Goal: Navigation & Orientation: Find specific page/section

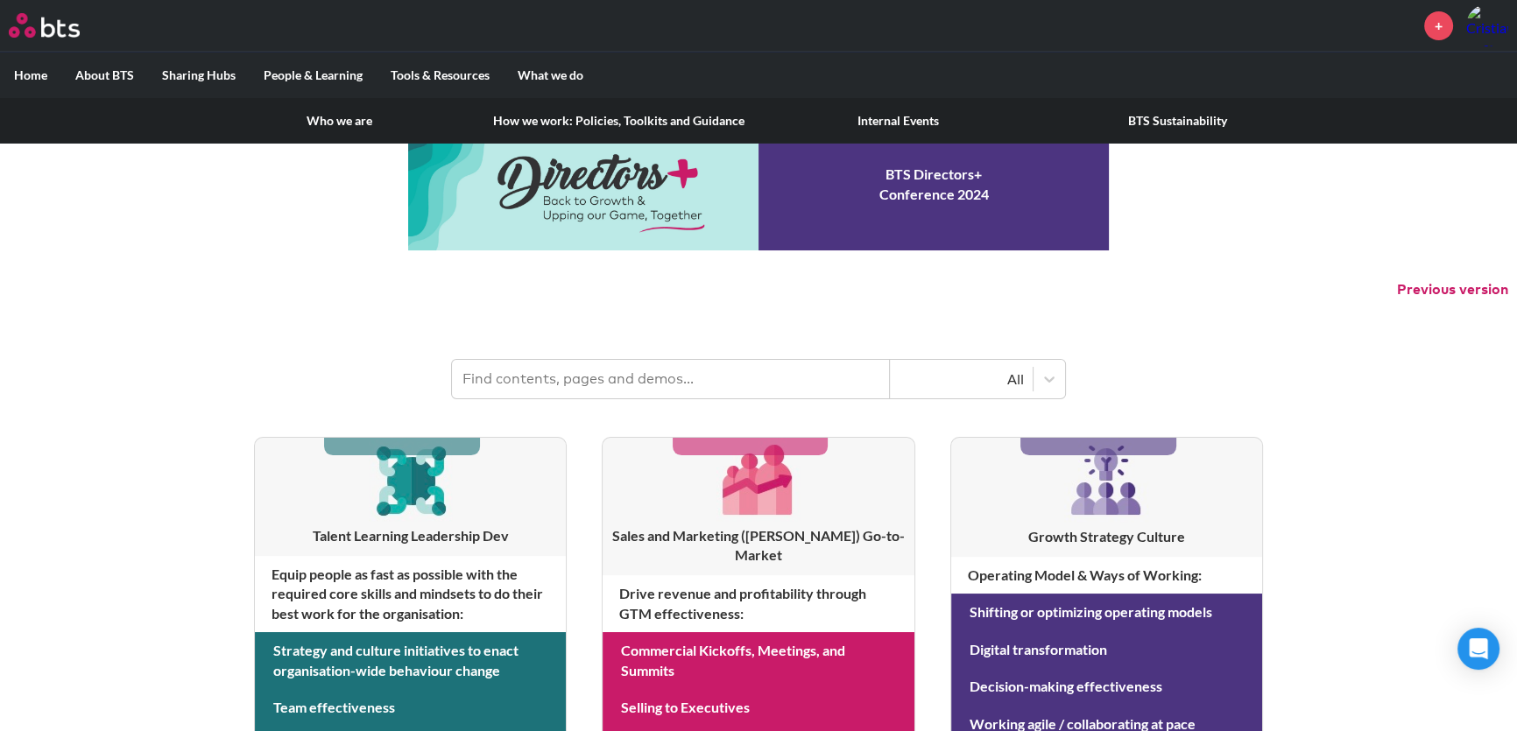
click at [633, 123] on link "How we work: Policies, Toolkits and Guidance" at bounding box center [618, 121] width 279 height 46
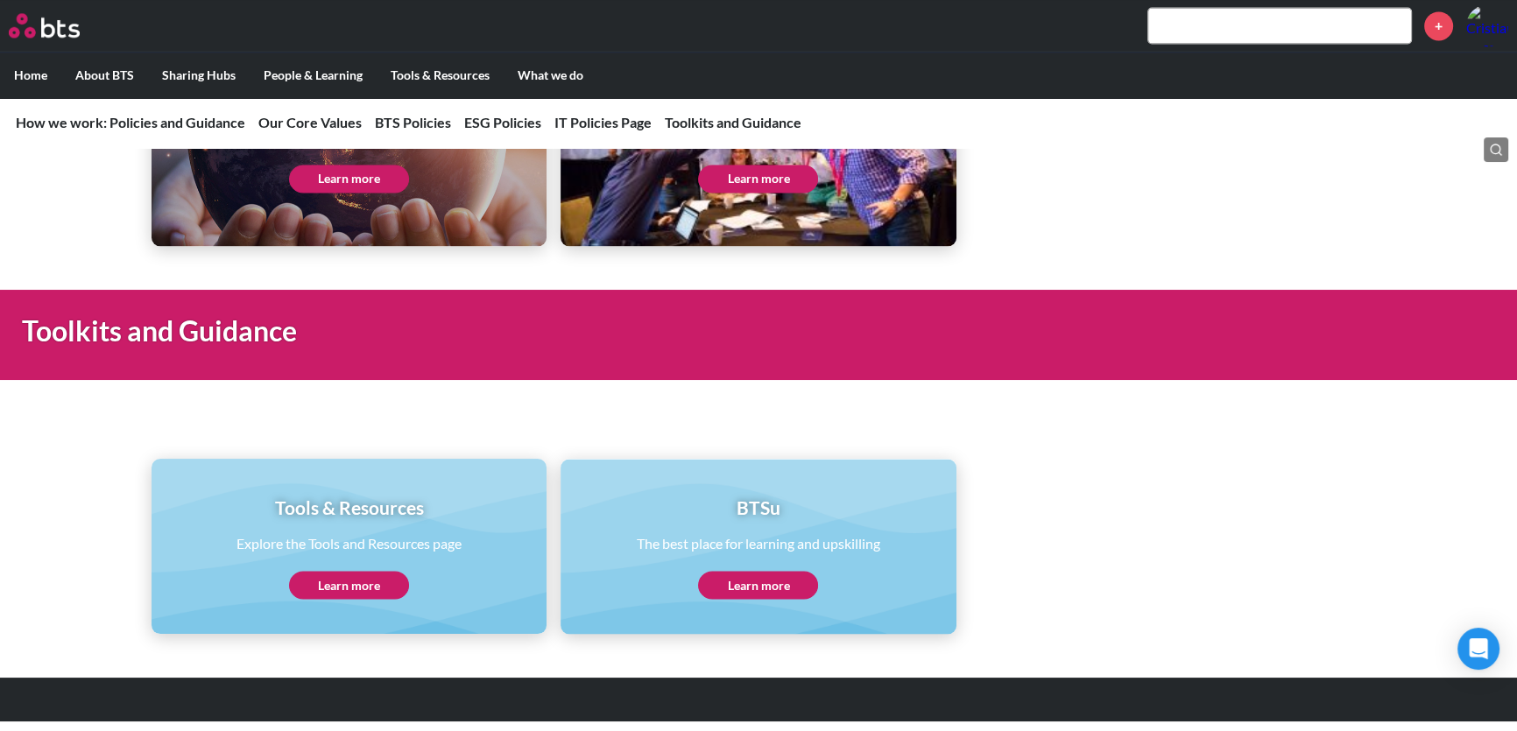
scroll to position [3583, 0]
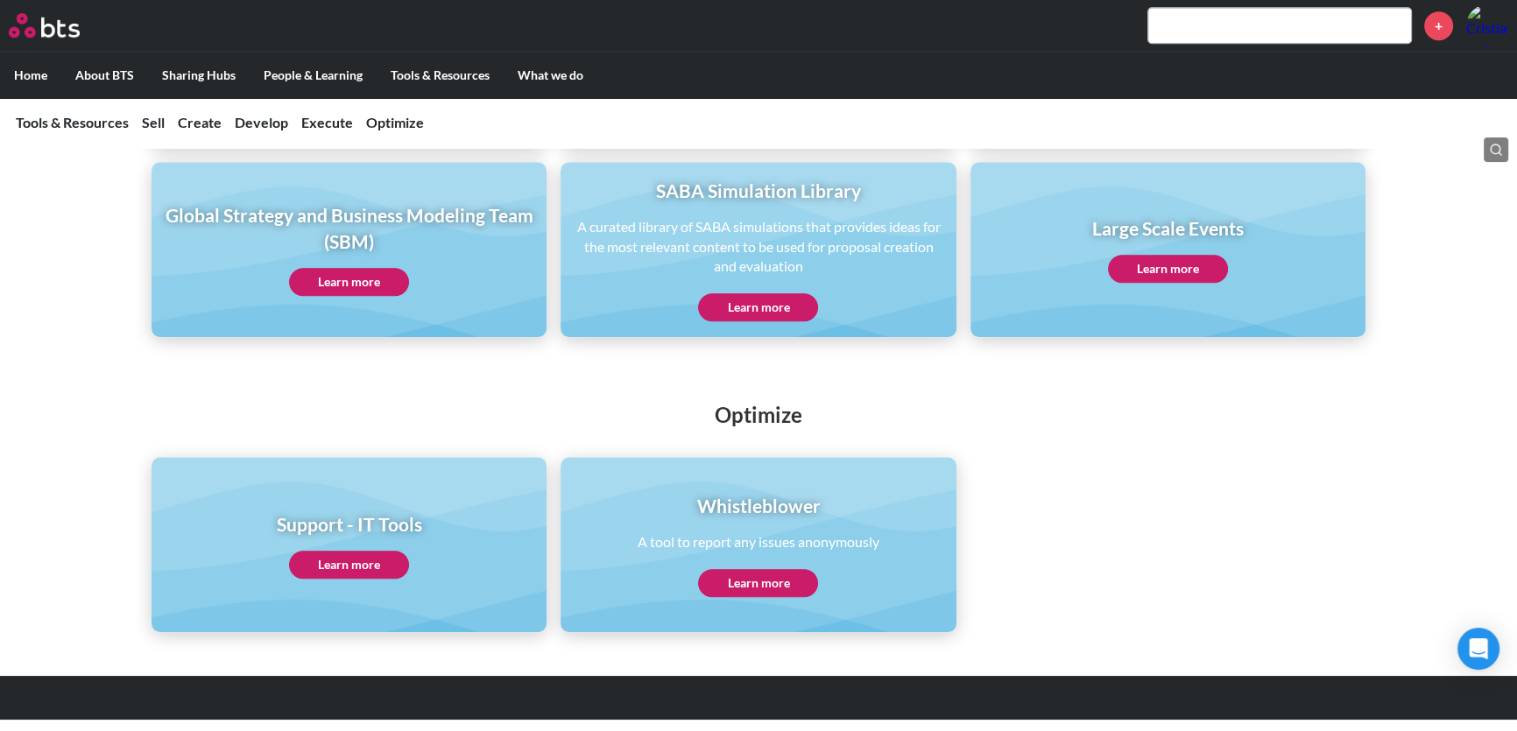
scroll to position [1477, 0]
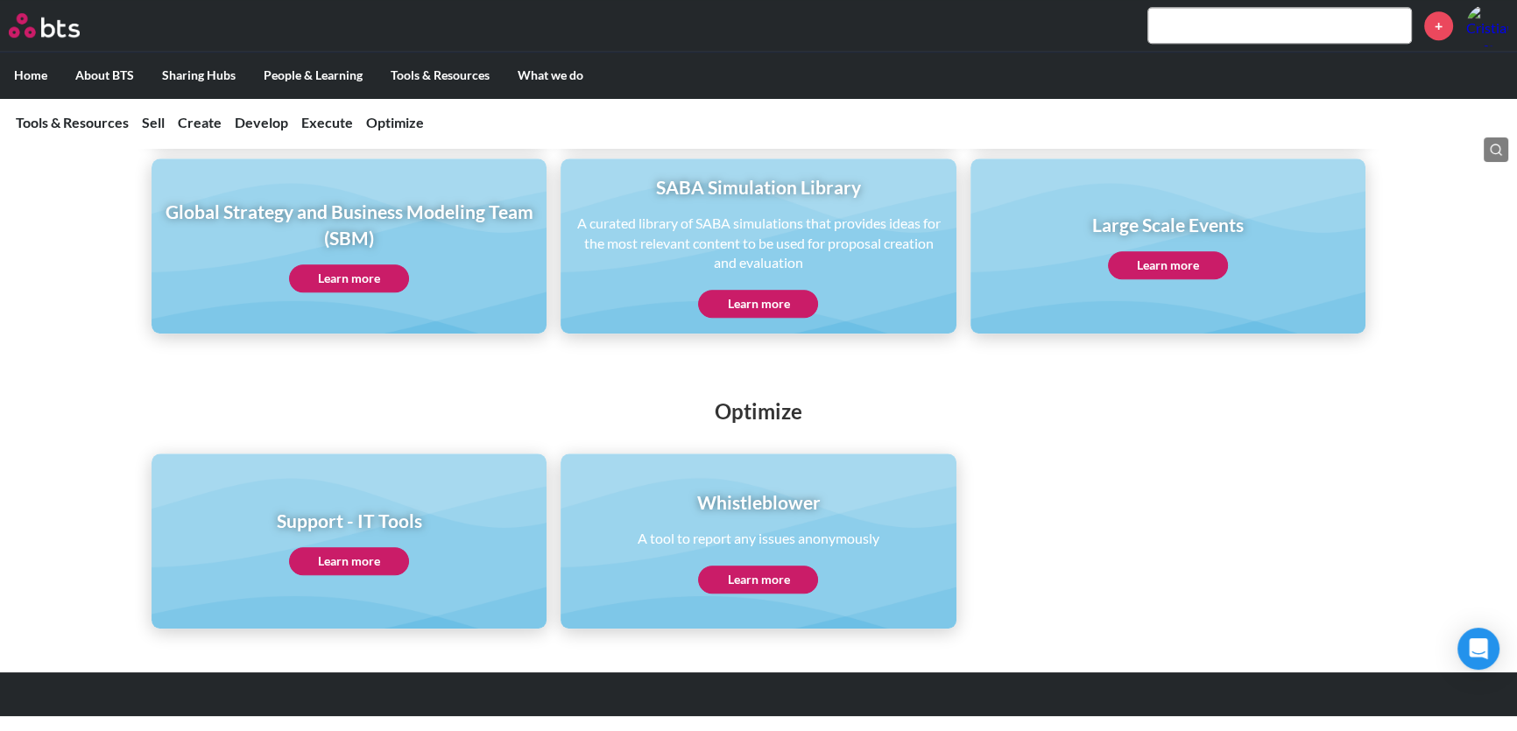
click at [362, 540] on div "Support - IT Tools Learn more" at bounding box center [349, 541] width 145 height 67
click at [365, 556] on link "Learn more" at bounding box center [349, 561] width 120 height 28
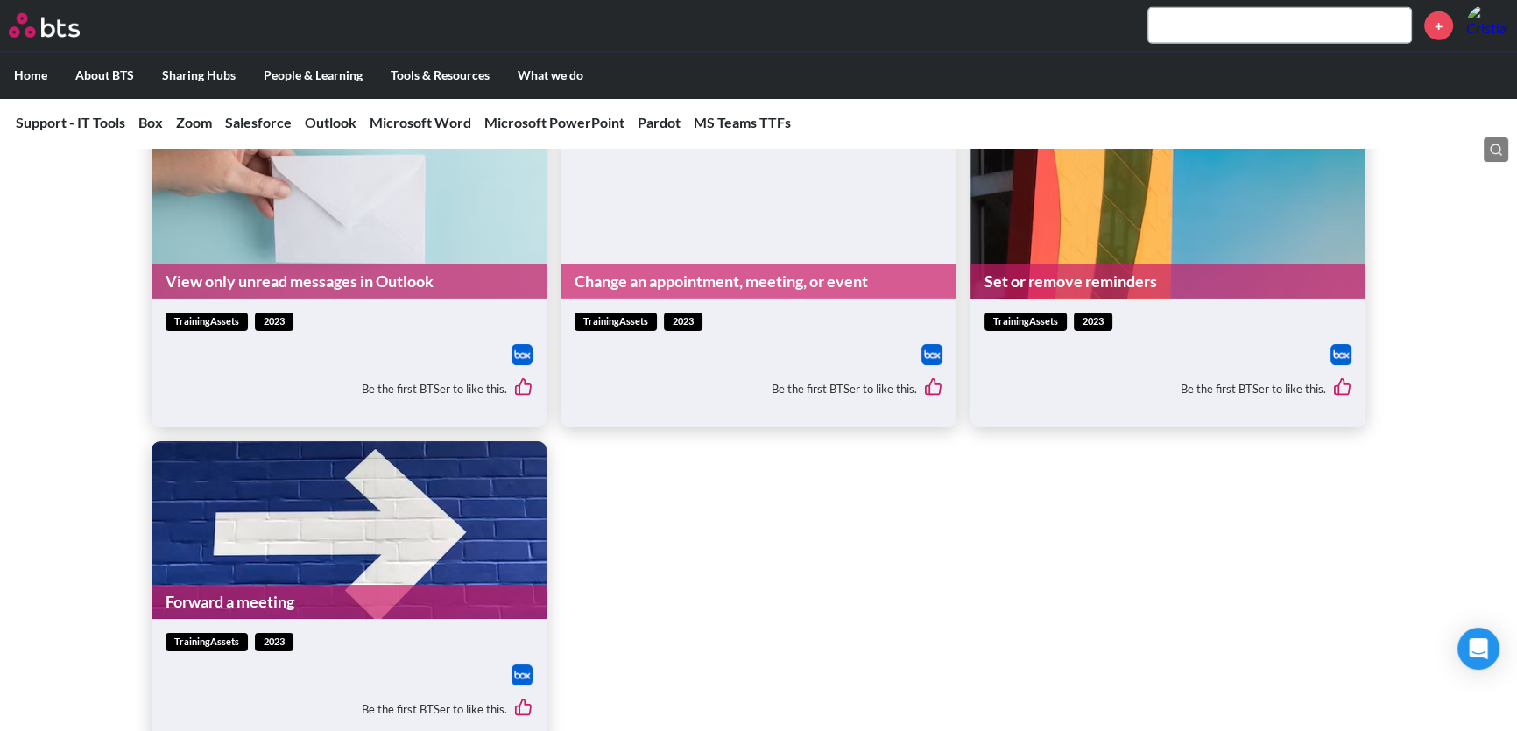
scroll to position [6503, 0]
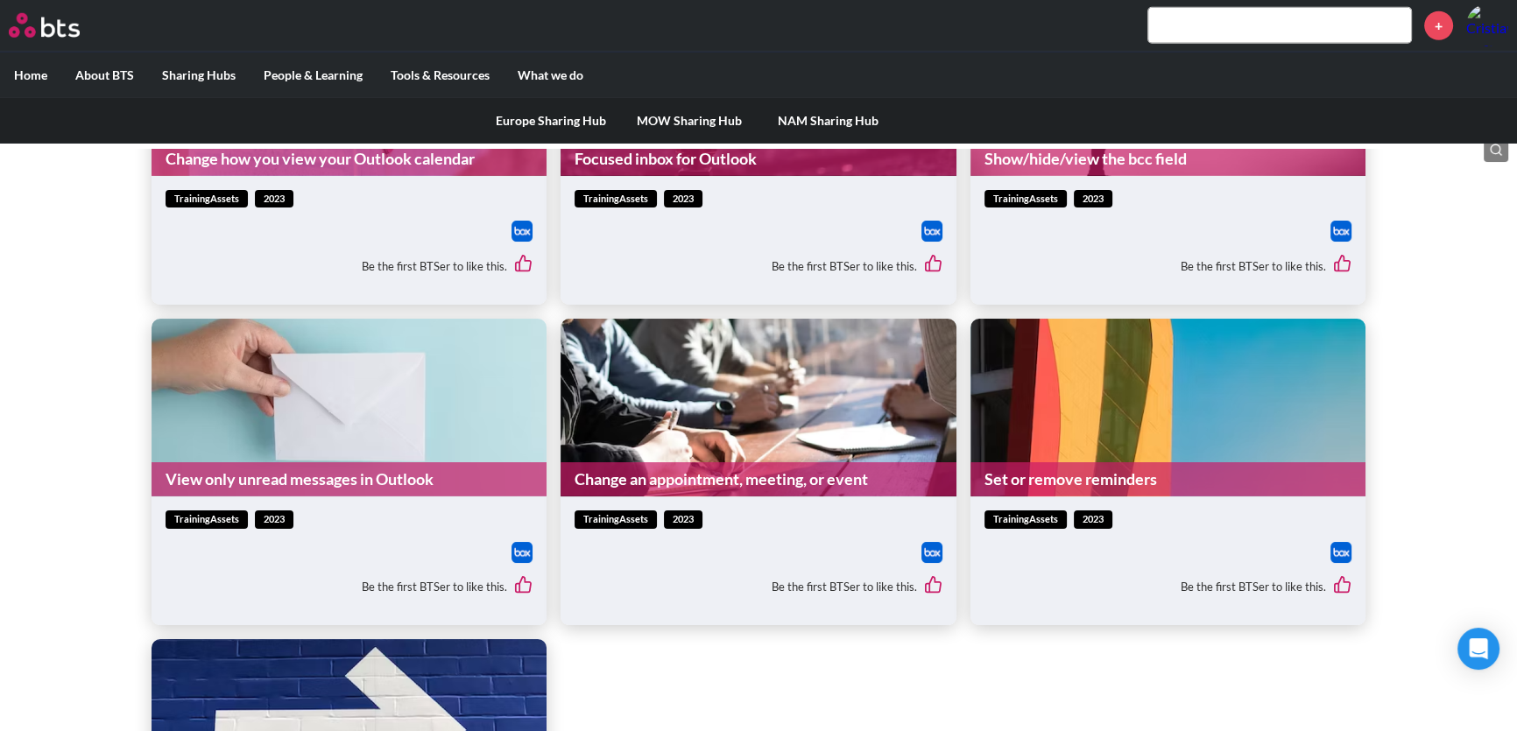
click at [809, 122] on link "NAM Sharing Hub" at bounding box center [827, 121] width 138 height 46
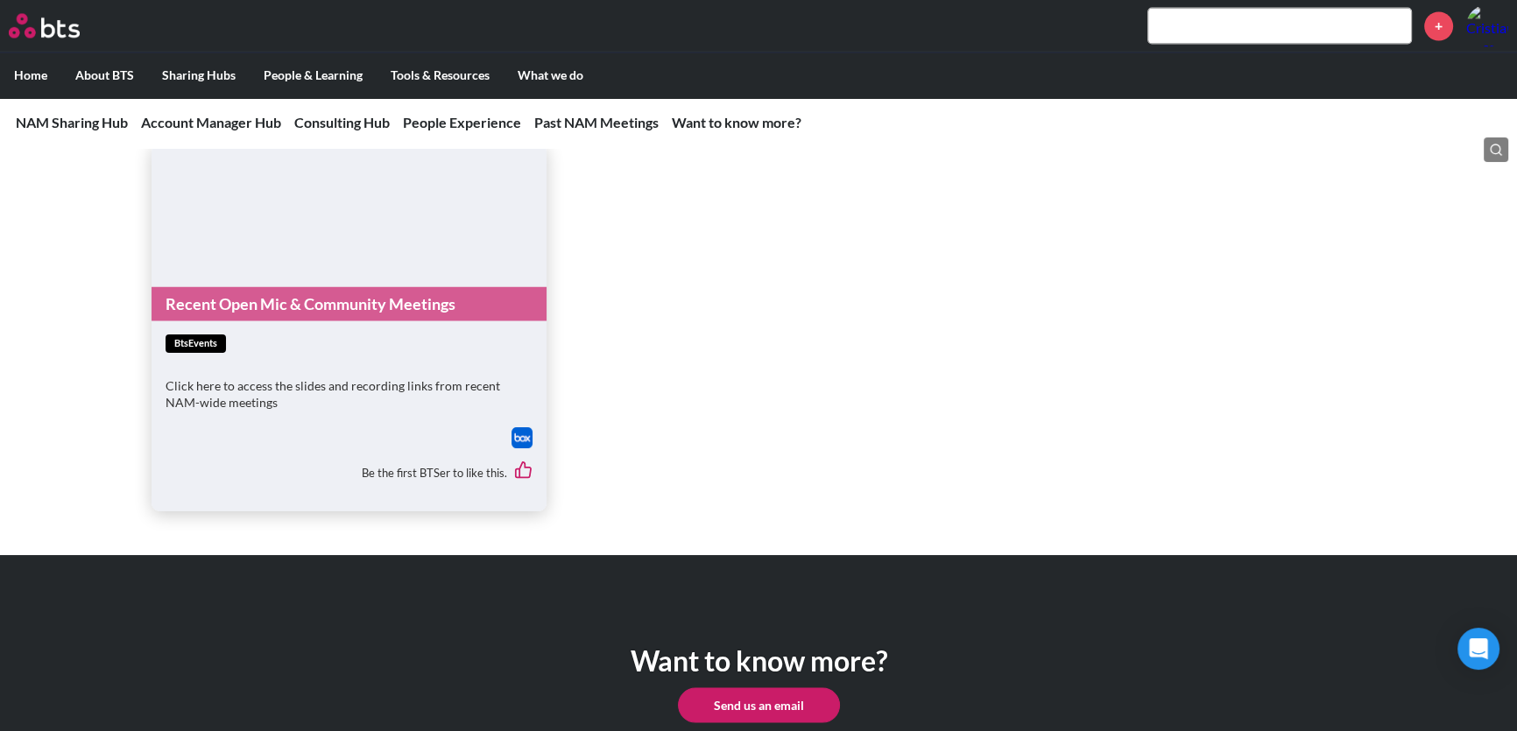
scroll to position [3662, 0]
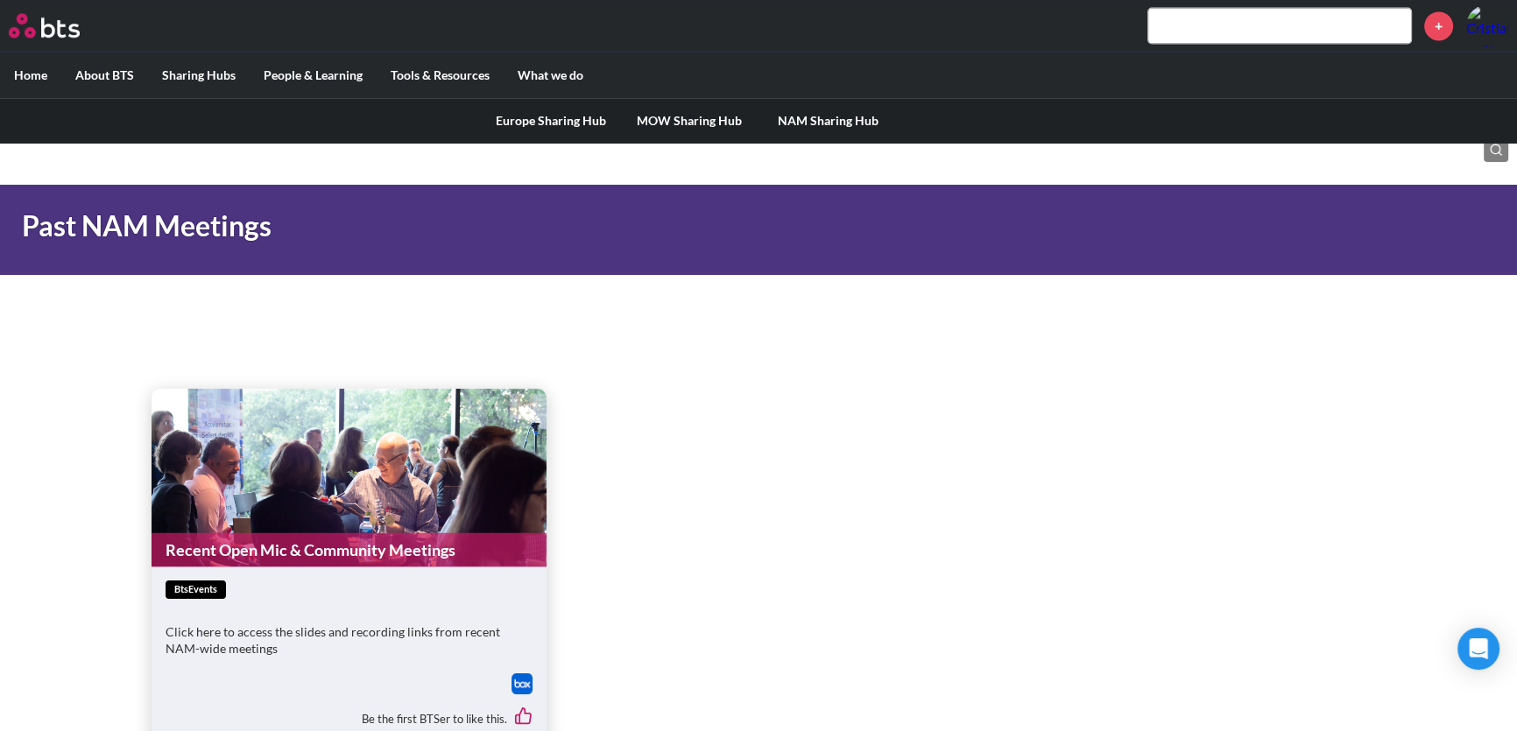
click at [661, 118] on link "MOW Sharing Hub" at bounding box center [689, 121] width 138 height 46
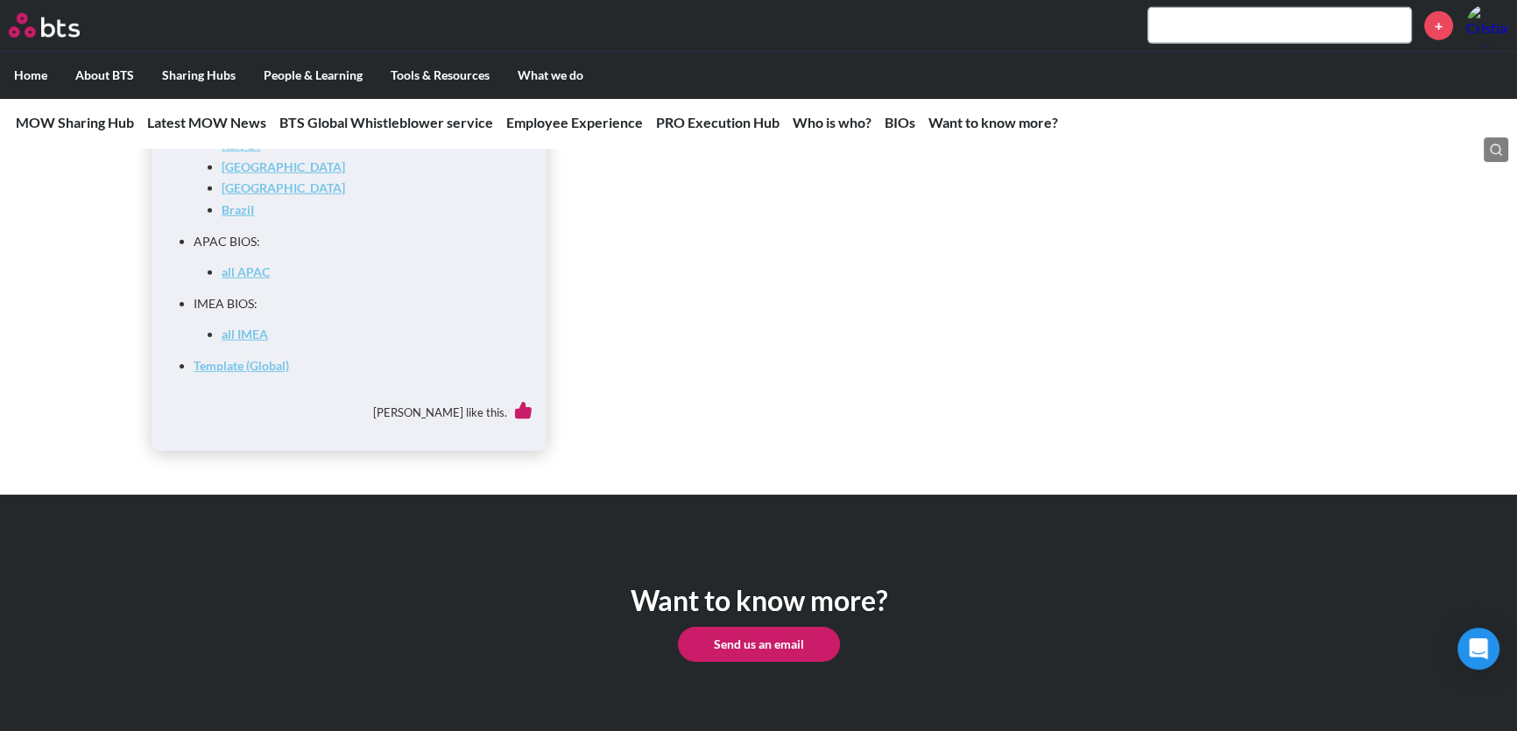
scroll to position [7066, 0]
